Goal: Task Accomplishment & Management: Use online tool/utility

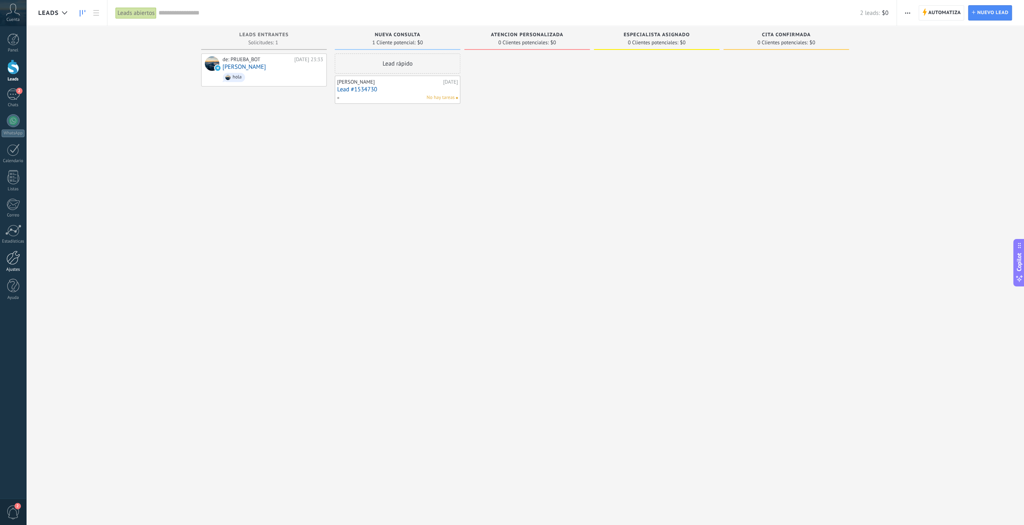
click at [14, 255] on div at bounding box center [13, 258] width 14 height 14
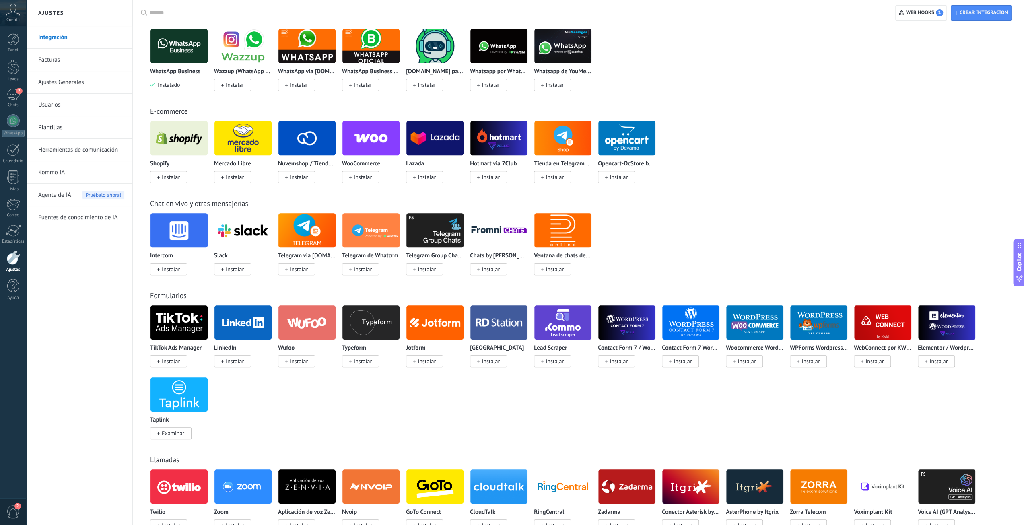
drag, startPoint x: 788, startPoint y: 206, endPoint x: 808, endPoint y: 274, distance: 70.5
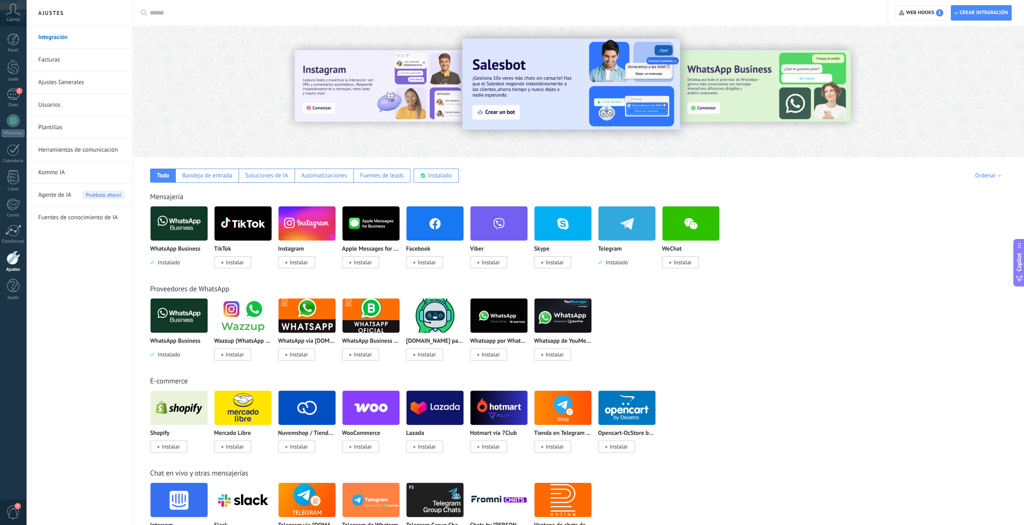
drag, startPoint x: 783, startPoint y: 480, endPoint x: 798, endPoint y: 318, distance: 162.5
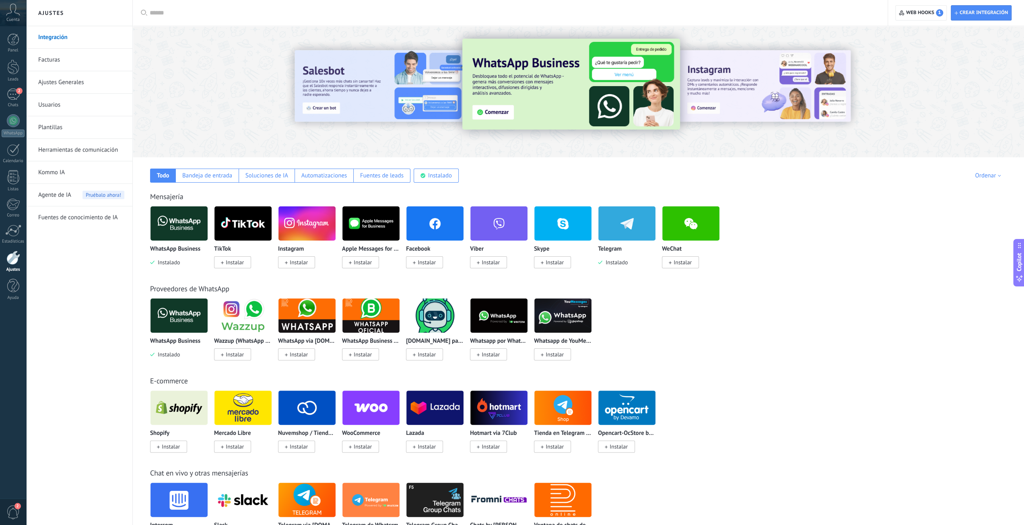
click at [187, 221] on img at bounding box center [179, 223] width 57 height 39
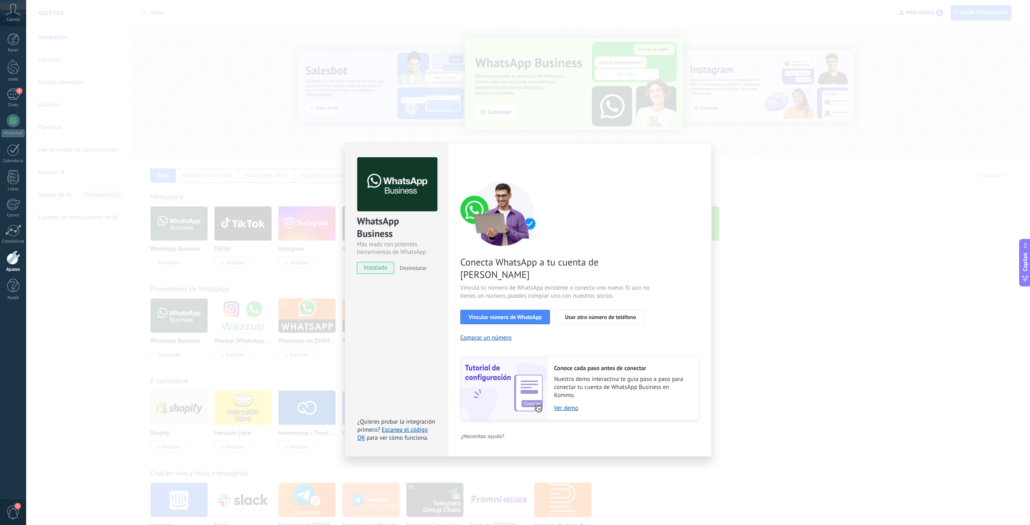
click at [883, 196] on div "WhatsApp Business Más leads con potentes herramientas de WhatsApp instalado Des…" at bounding box center [528, 262] width 1004 height 525
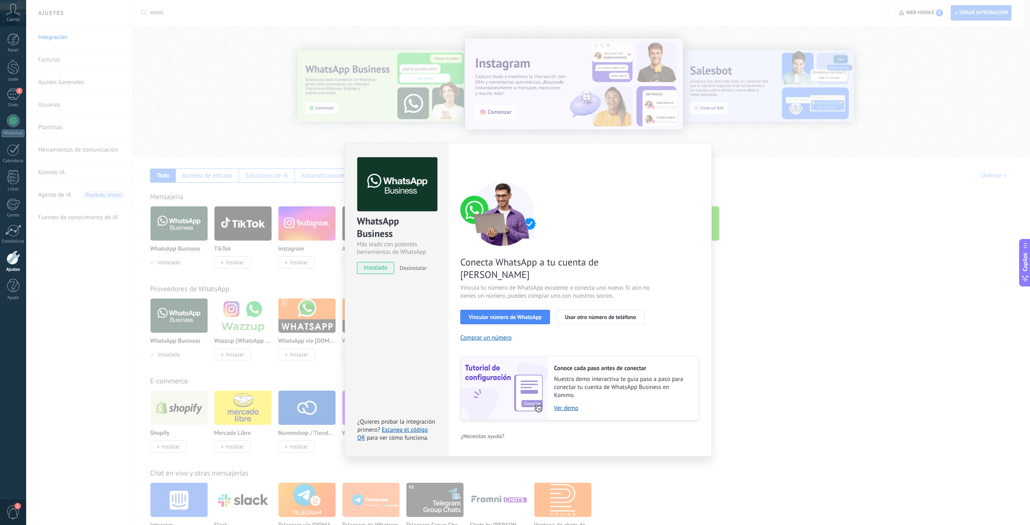
click at [581, 118] on div "WhatsApp Business Más leads con potentes herramientas de WhatsApp instalado Des…" at bounding box center [528, 262] width 1004 height 525
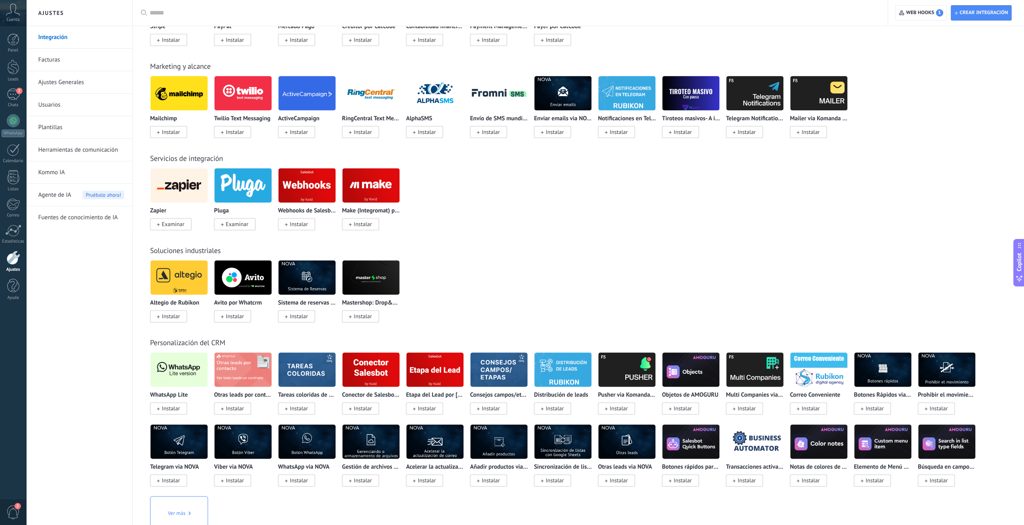
drag, startPoint x: 786, startPoint y: 224, endPoint x: 796, endPoint y: 295, distance: 71.9
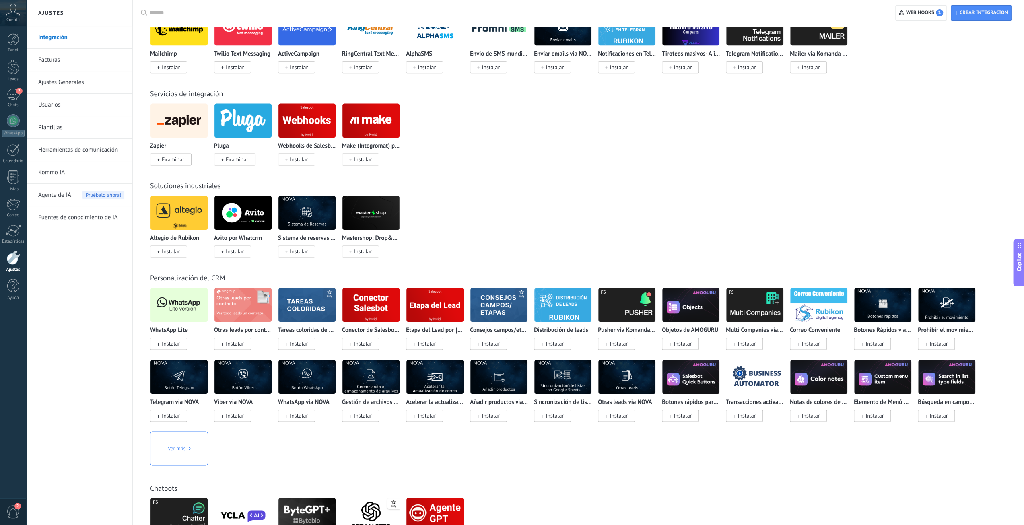
drag, startPoint x: 717, startPoint y: 376, endPoint x: 715, endPoint y: 385, distance: 9.2
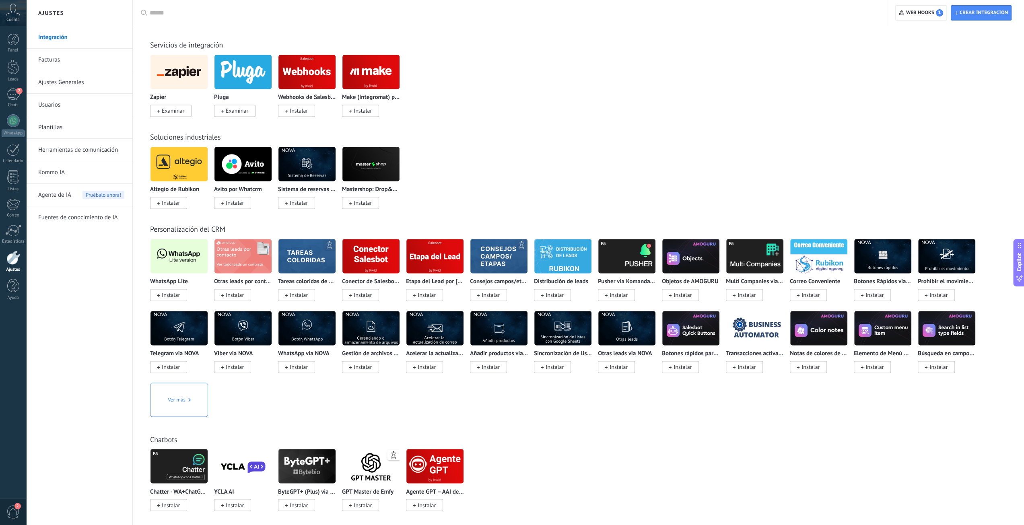
scroll to position [1229, 0]
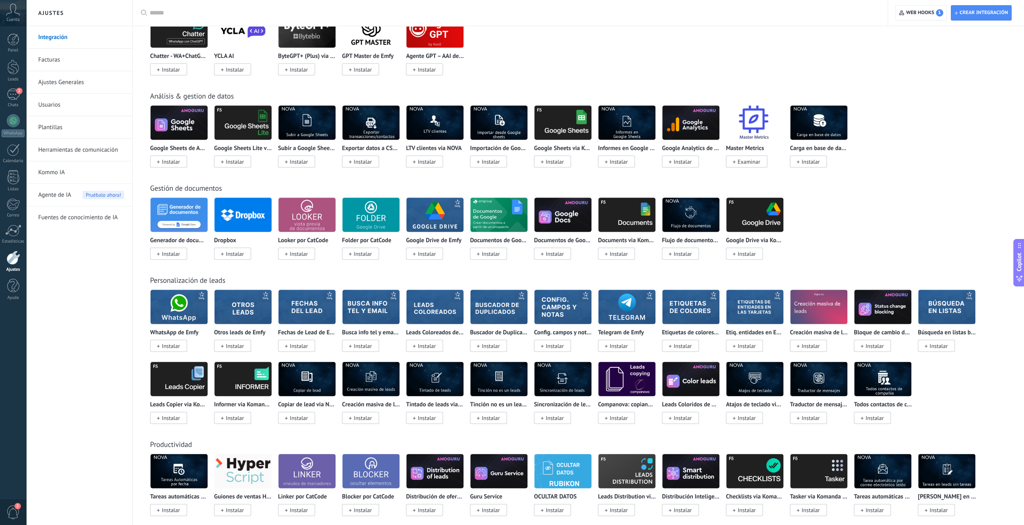
drag, startPoint x: 675, startPoint y: 323, endPoint x: 700, endPoint y: 381, distance: 63.8
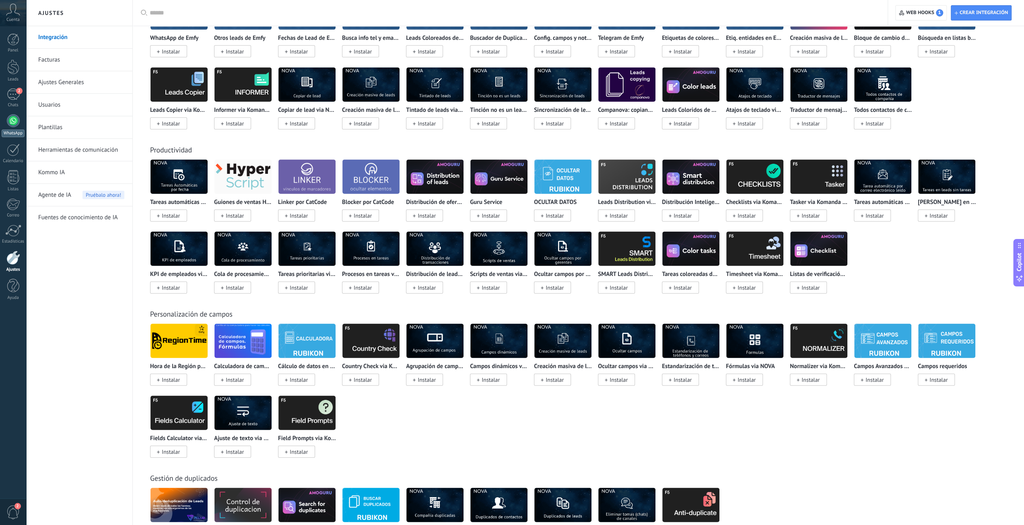
click at [17, 122] on div at bounding box center [13, 120] width 13 height 13
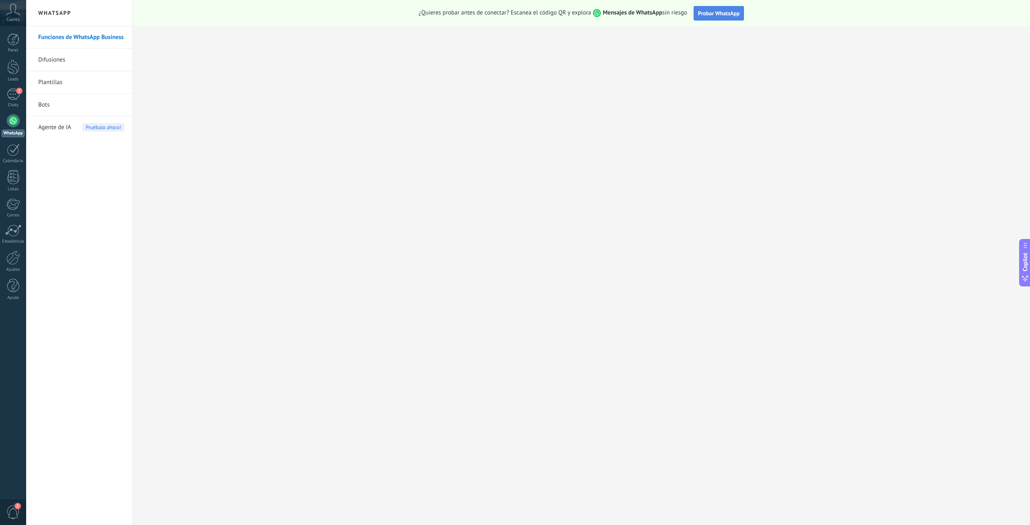
click at [715, 19] on button "Probar WhatsApp" at bounding box center [719, 13] width 51 height 14
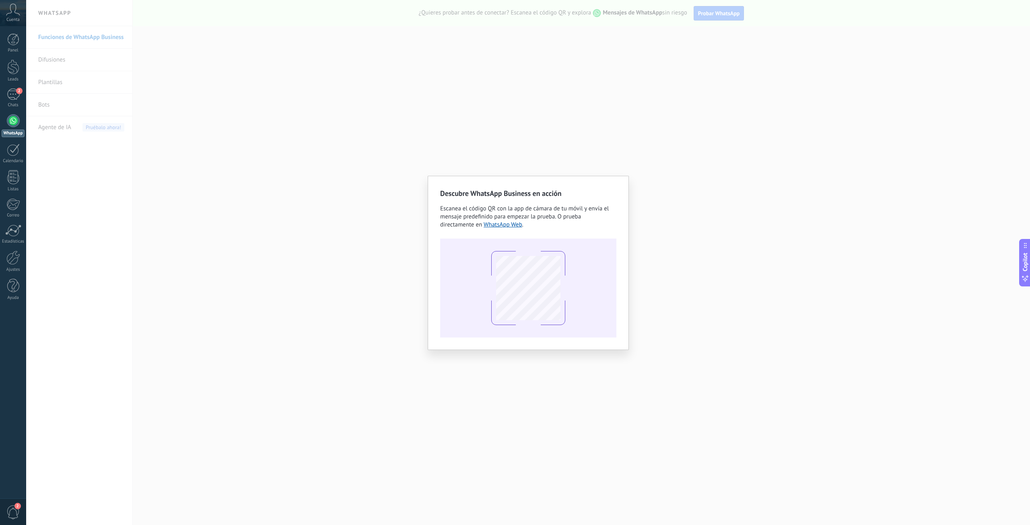
click at [735, 89] on div "Descubre WhatsApp Business en acción Escanea el código QR con la app [PERSON_NA…" at bounding box center [528, 262] width 1004 height 525
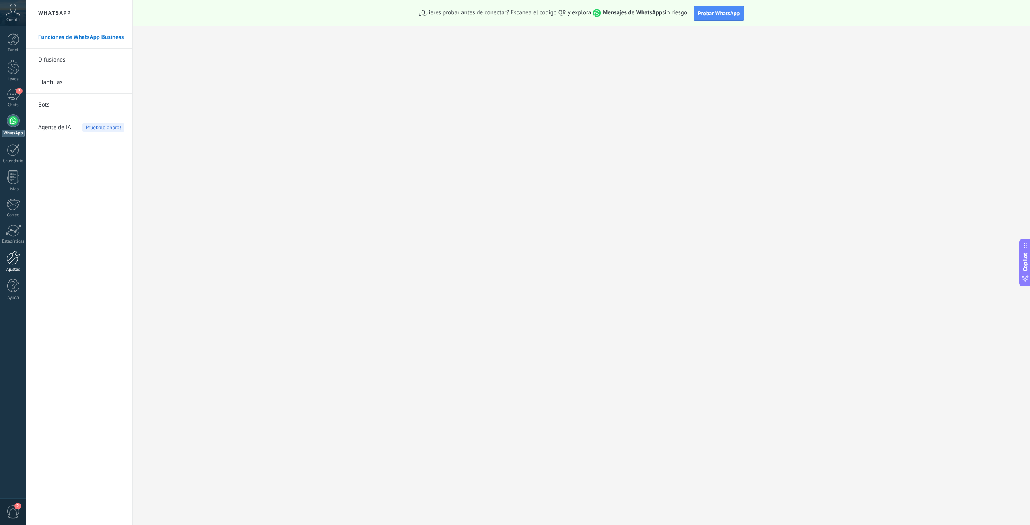
click at [18, 258] on div at bounding box center [13, 258] width 14 height 14
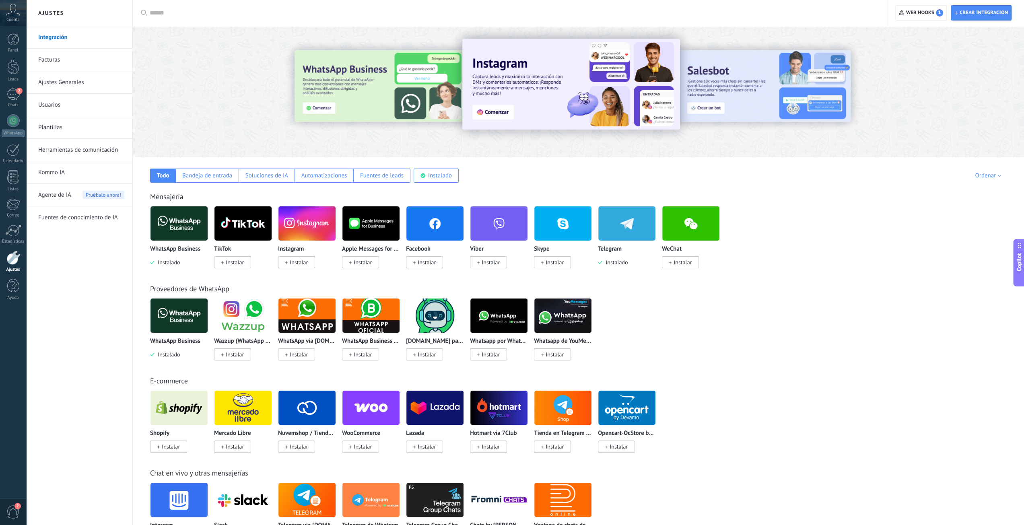
click at [142, 13] on icon at bounding box center [144, 13] width 6 height 6
click at [185, 13] on input "text" at bounding box center [513, 13] width 727 height 8
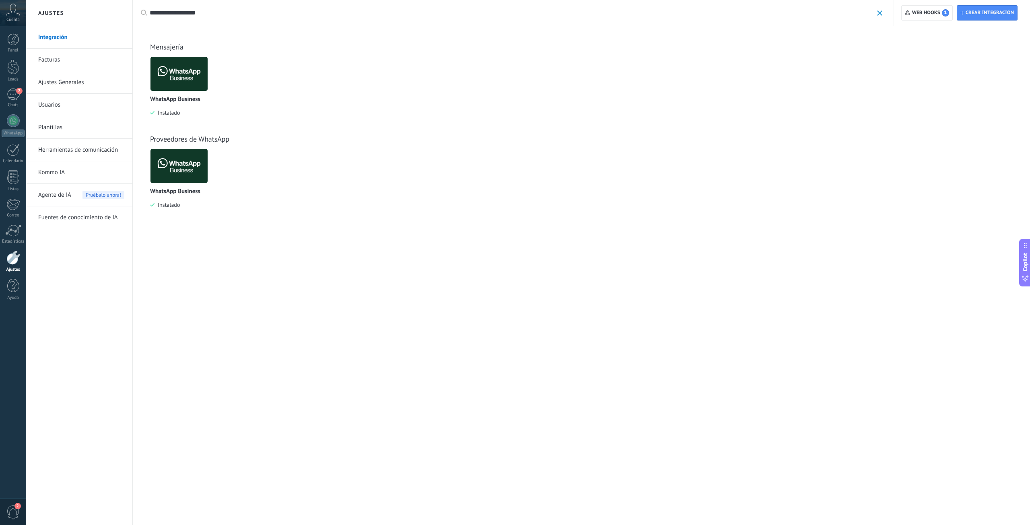
click at [17, 259] on div at bounding box center [13, 258] width 14 height 14
click at [213, 9] on input "**********" at bounding box center [512, 13] width 724 height 8
drag, startPoint x: 212, startPoint y: 16, endPoint x: 188, endPoint y: 13, distance: 24.3
click at [190, 14] on input "**********" at bounding box center [512, 13] width 724 height 8
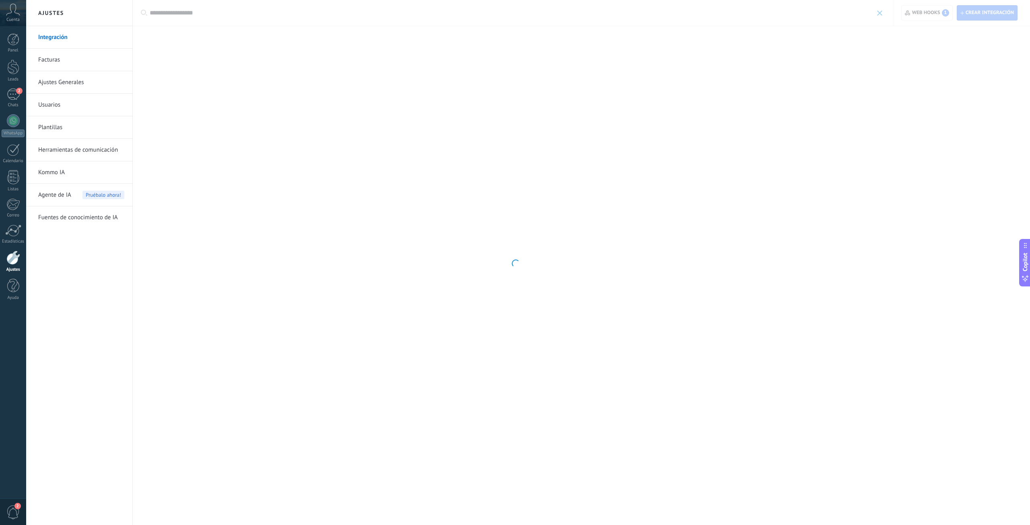
click at [205, 12] on div at bounding box center [515, 262] width 1030 height 525
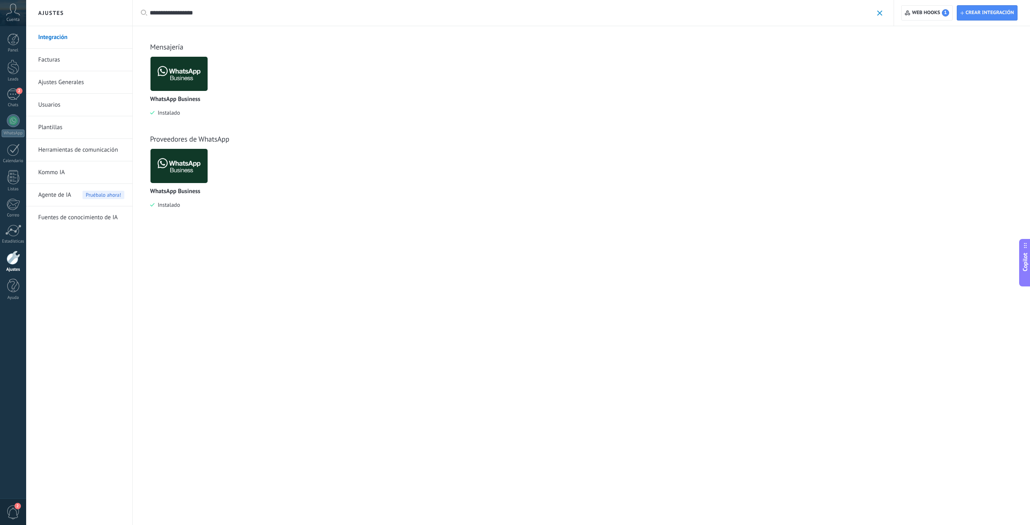
click at [200, 14] on input "**********" at bounding box center [512, 13] width 724 height 8
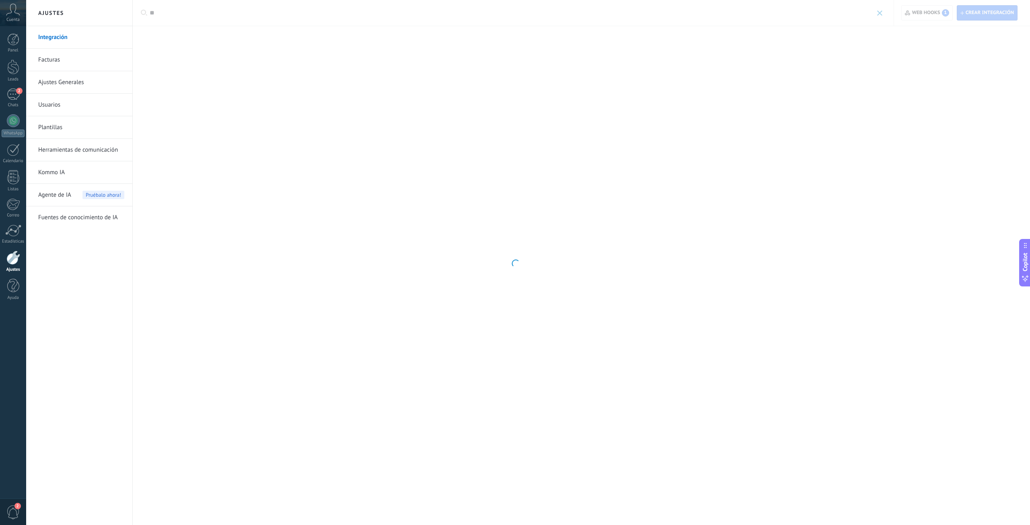
type input "*"
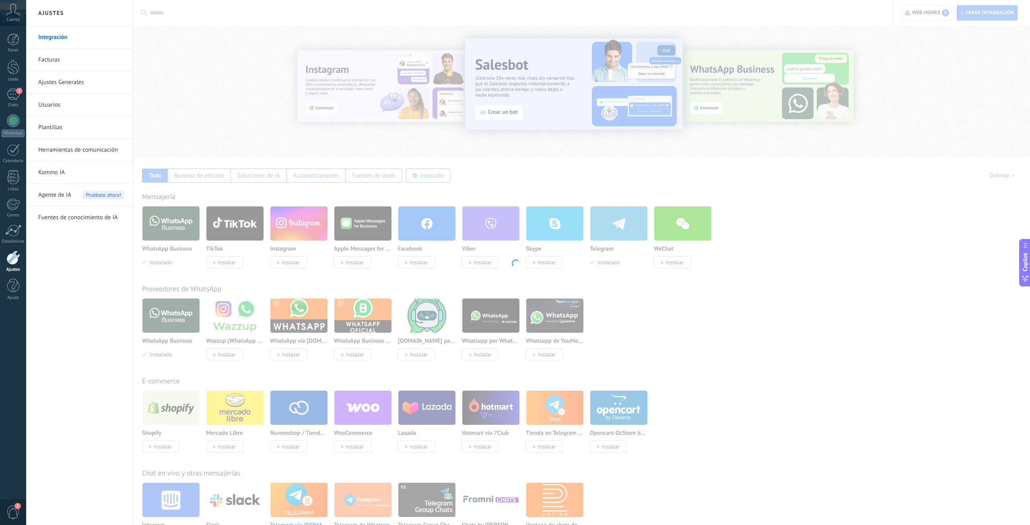
click at [683, 112] on div at bounding box center [515, 262] width 1030 height 525
click at [14, 261] on div at bounding box center [13, 258] width 14 height 14
click at [12, 118] on div at bounding box center [13, 120] width 13 height 13
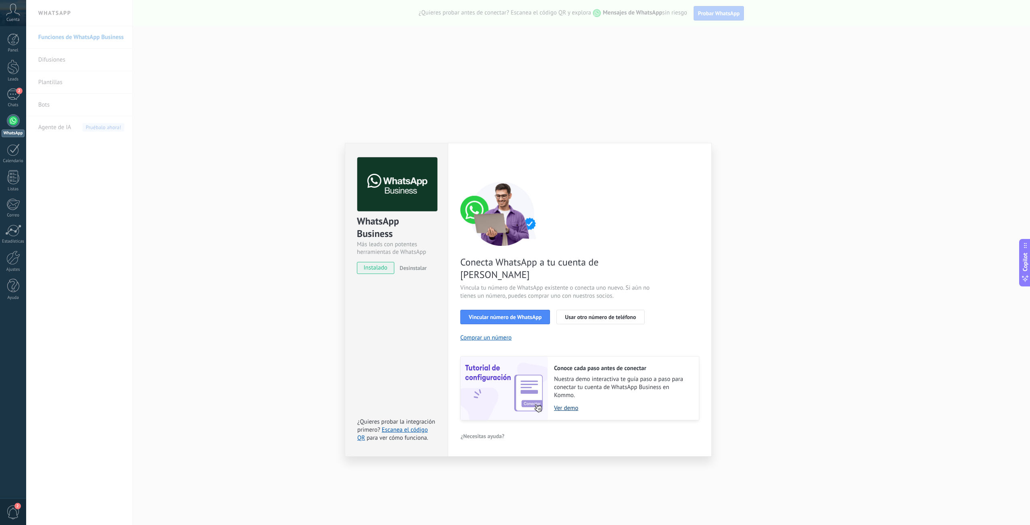
click at [570, 404] on link "Ver demo" at bounding box center [622, 408] width 137 height 8
click at [507, 314] on span "Vincular número de WhatsApp" at bounding box center [505, 317] width 73 height 6
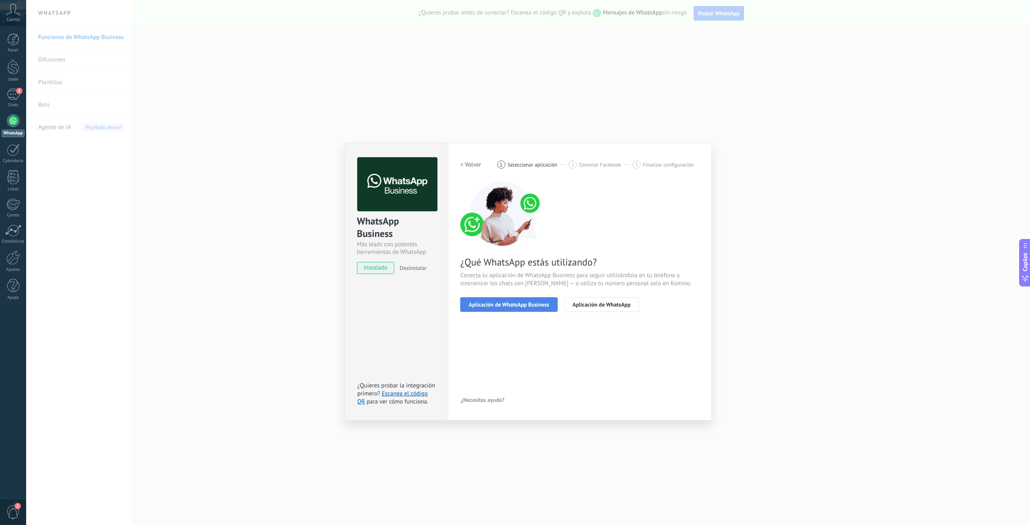
click at [527, 305] on span "Aplicación de WhatsApp Business" at bounding box center [509, 305] width 80 height 6
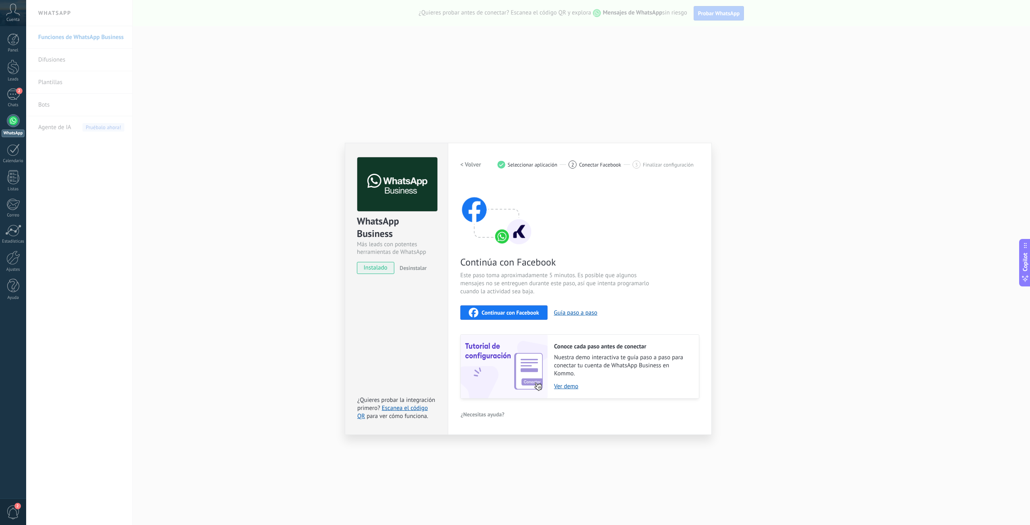
click at [505, 307] on button "Continuar con Facebook" at bounding box center [503, 312] width 87 height 14
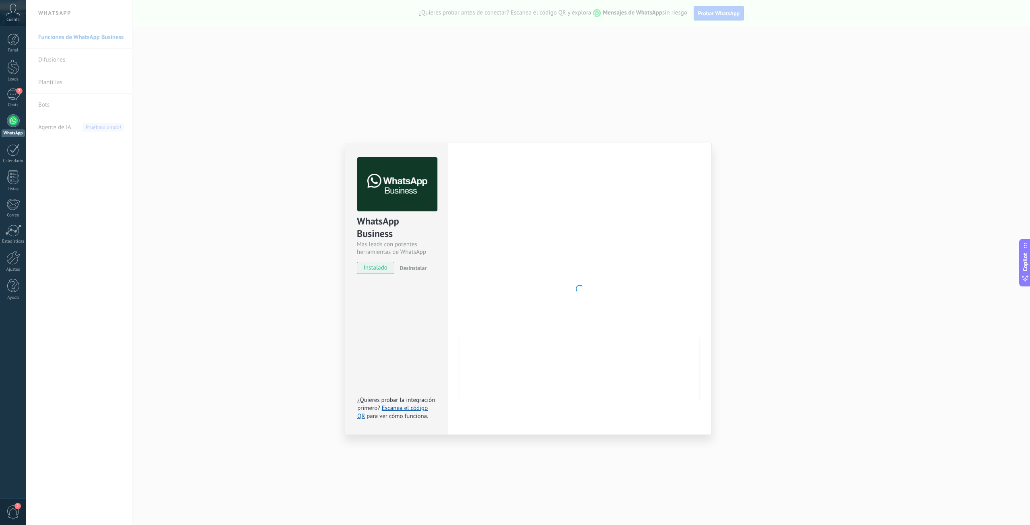
click at [809, 140] on div "WhatsApp Business Más leads con potentes herramientas de WhatsApp instalado Des…" at bounding box center [528, 262] width 1004 height 525
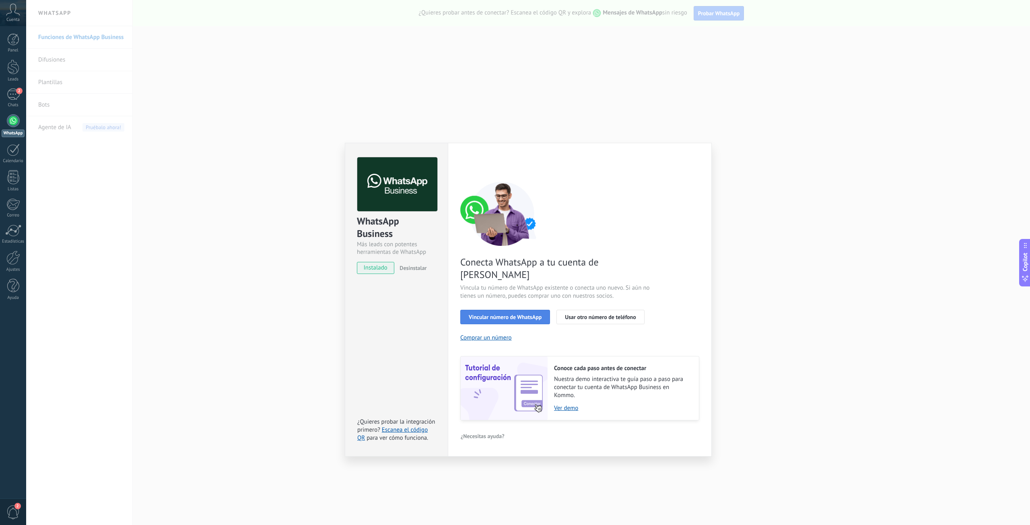
click at [532, 314] on span "Vincular número de WhatsApp" at bounding box center [505, 317] width 73 height 6
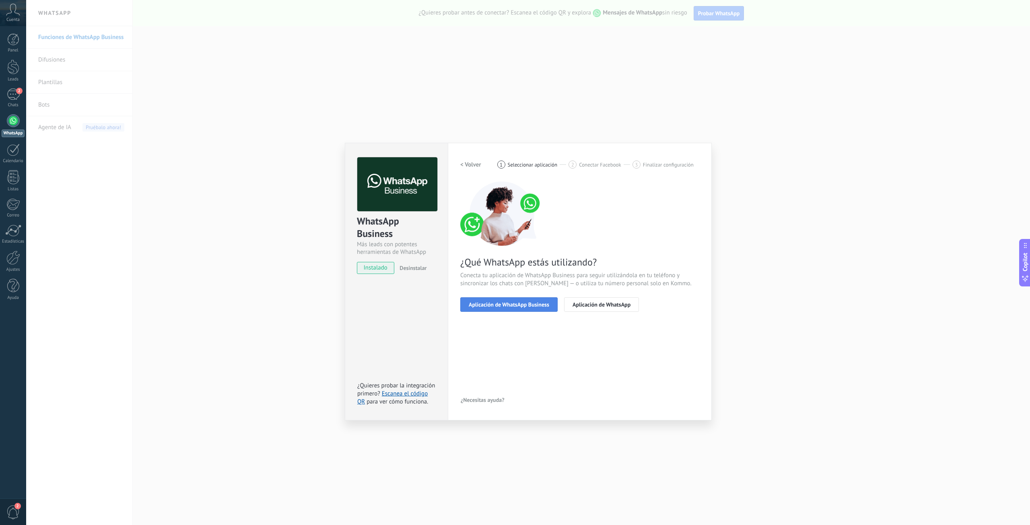
click at [528, 305] on span "Aplicación de WhatsApp Business" at bounding box center [509, 305] width 80 height 6
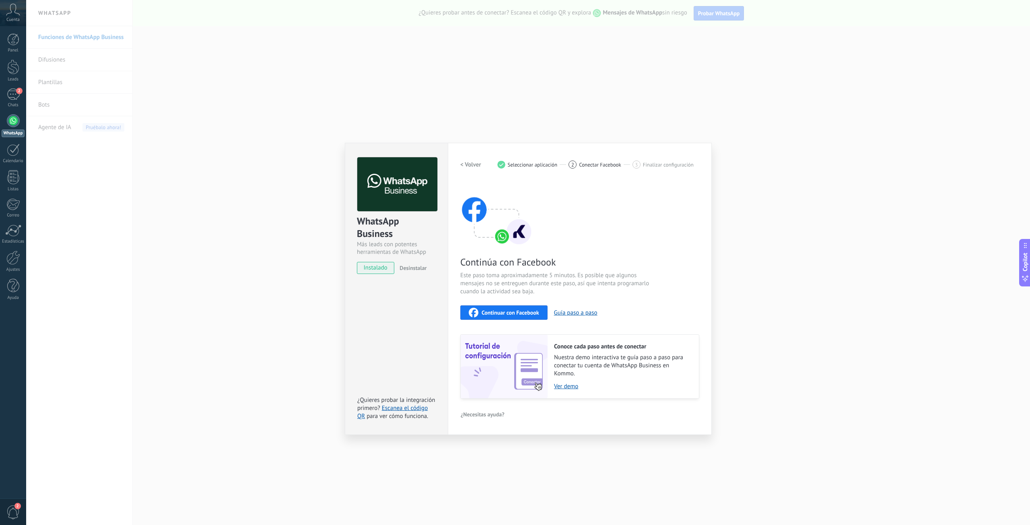
click at [526, 314] on span "Continuar con Facebook" at bounding box center [511, 313] width 58 height 6
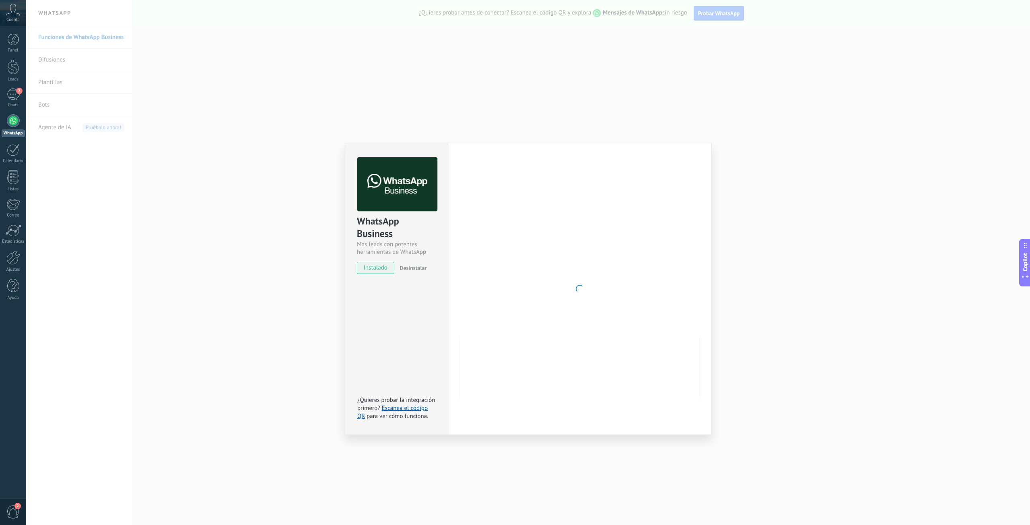
click at [394, 270] on div "instalado" at bounding box center [375, 268] width 37 height 12
click at [743, 97] on div "WhatsApp Business Más leads con potentes herramientas de WhatsApp instalado Des…" at bounding box center [528, 262] width 1004 height 525
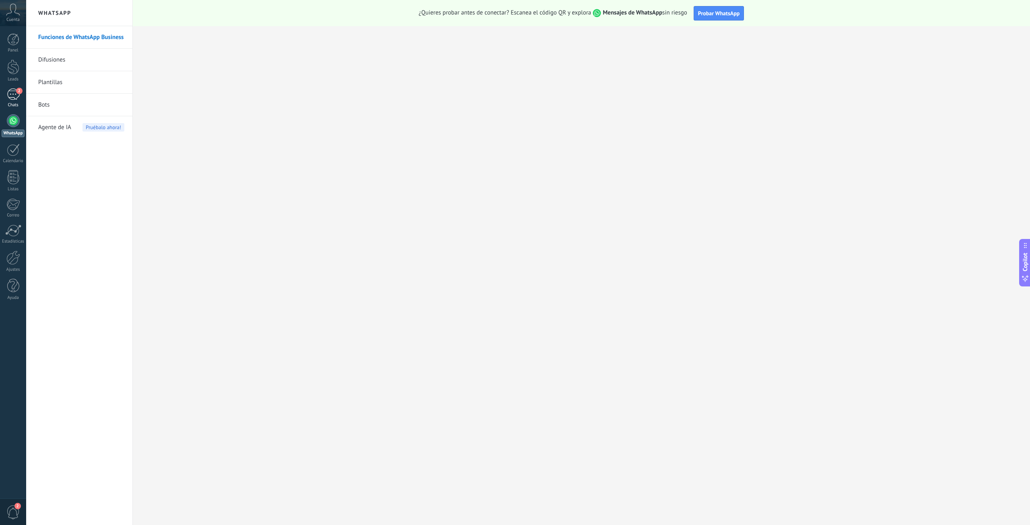
click at [9, 94] on div "2" at bounding box center [13, 95] width 13 height 12
